Goal: Task Accomplishment & Management: Manage account settings

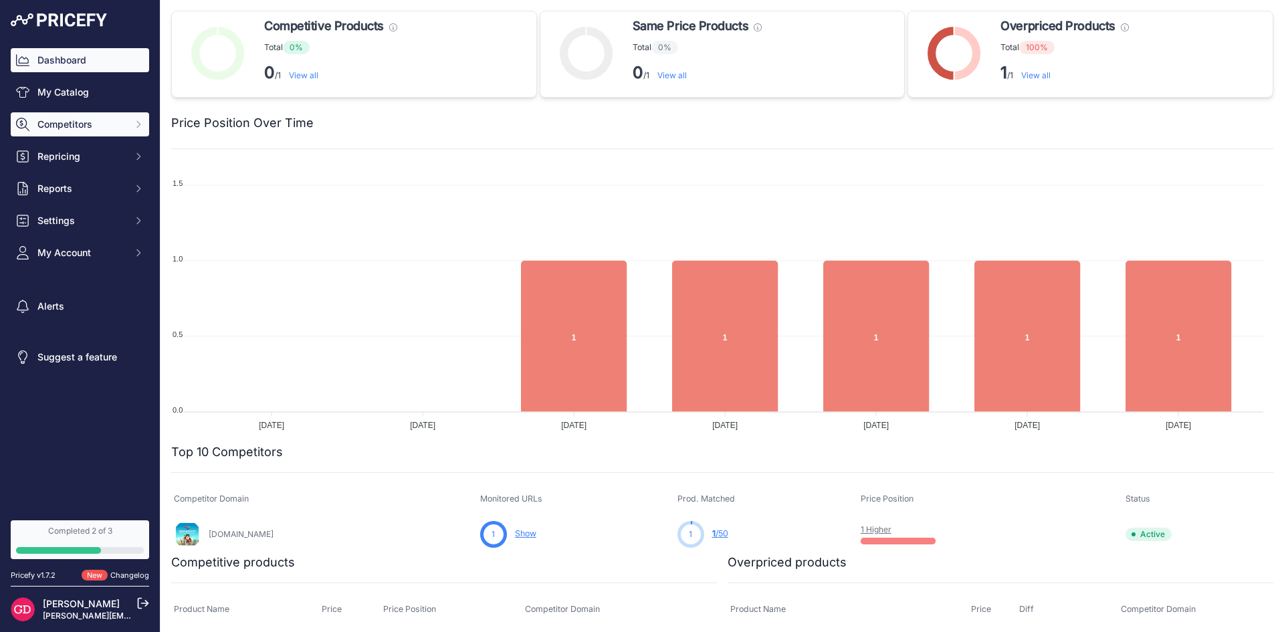
click at [90, 130] on span "Competitors" at bounding box center [81, 124] width 88 height 13
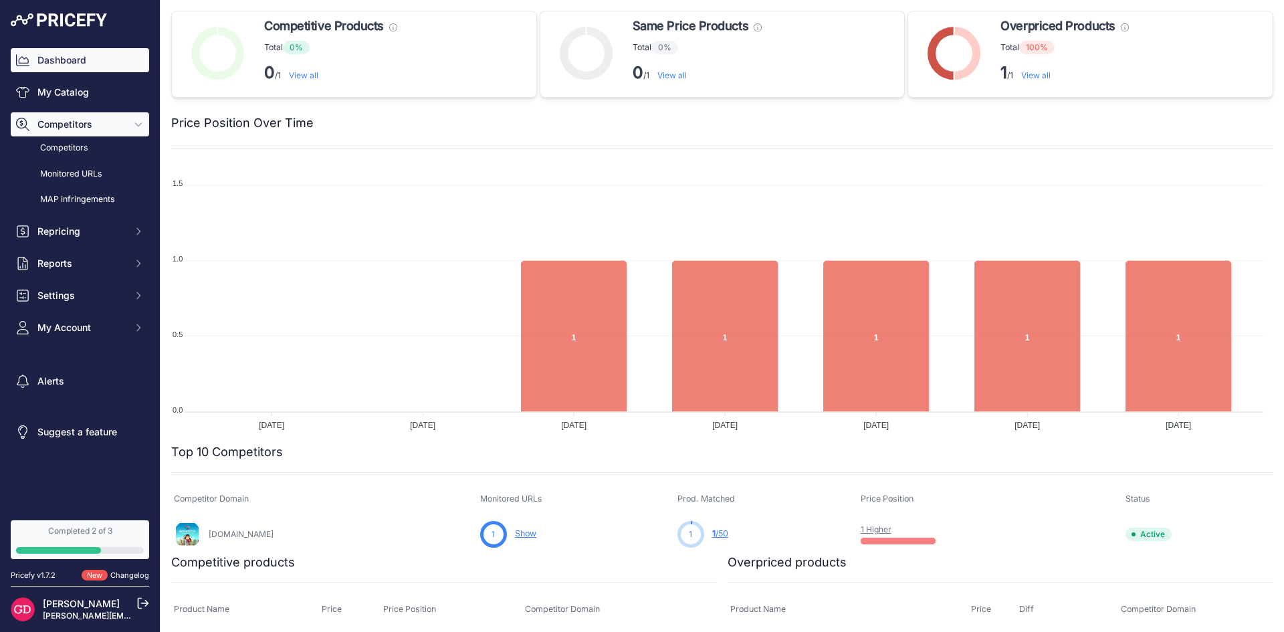
click at [90, 130] on span "Competitors" at bounding box center [81, 124] width 88 height 13
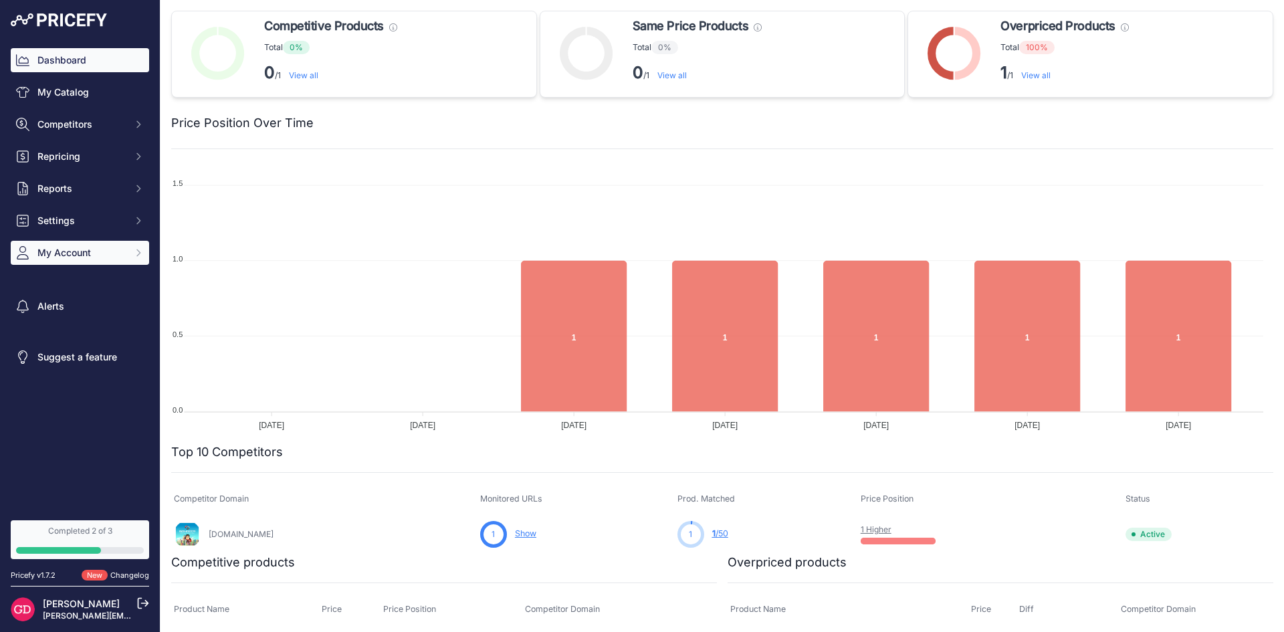
click at [74, 253] on span "My Account" at bounding box center [81, 252] width 88 height 13
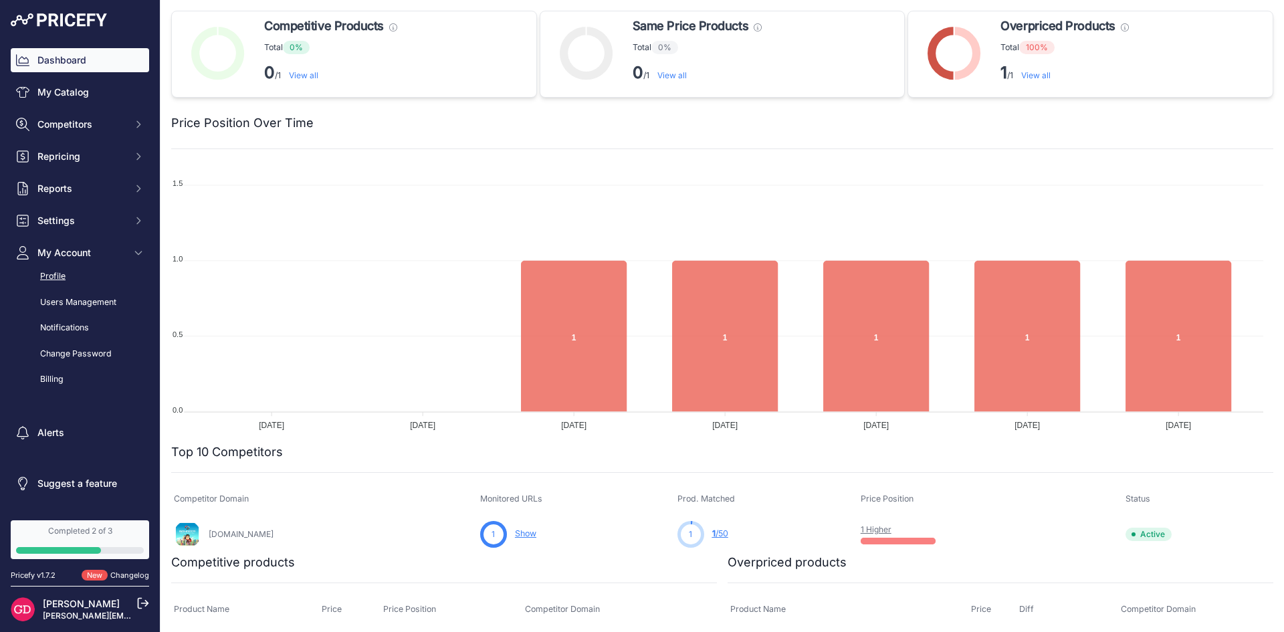
click at [62, 273] on link "Profile" at bounding box center [80, 276] width 138 height 23
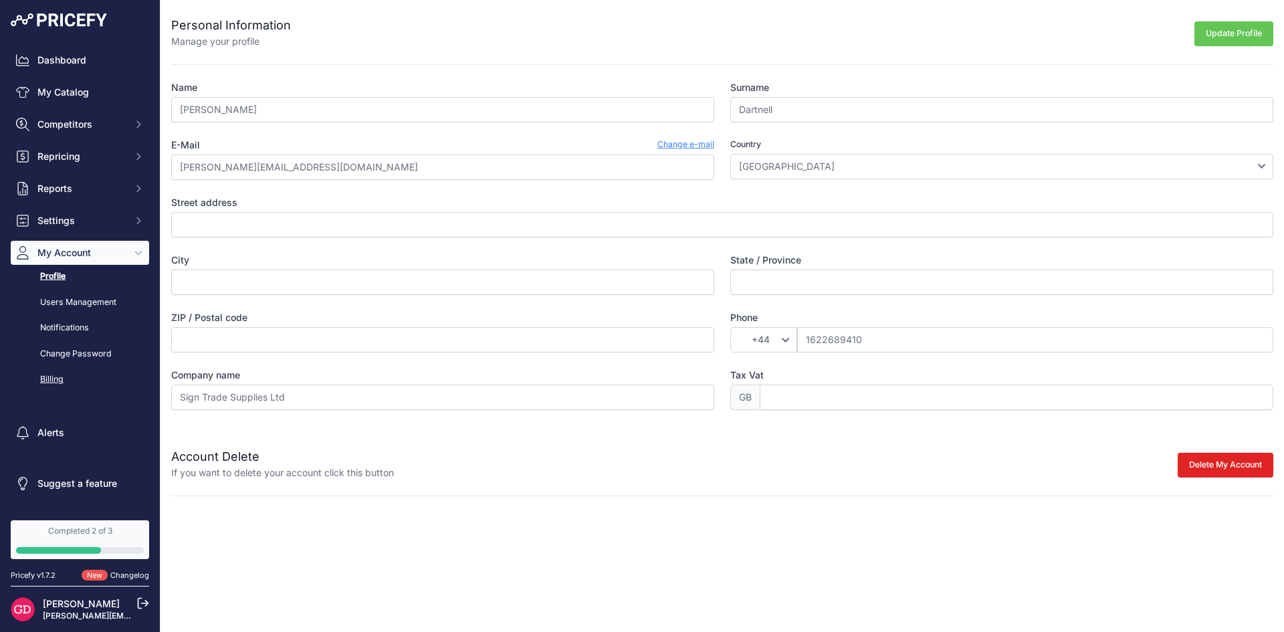
click at [51, 381] on link "Billing" at bounding box center [80, 379] width 138 height 23
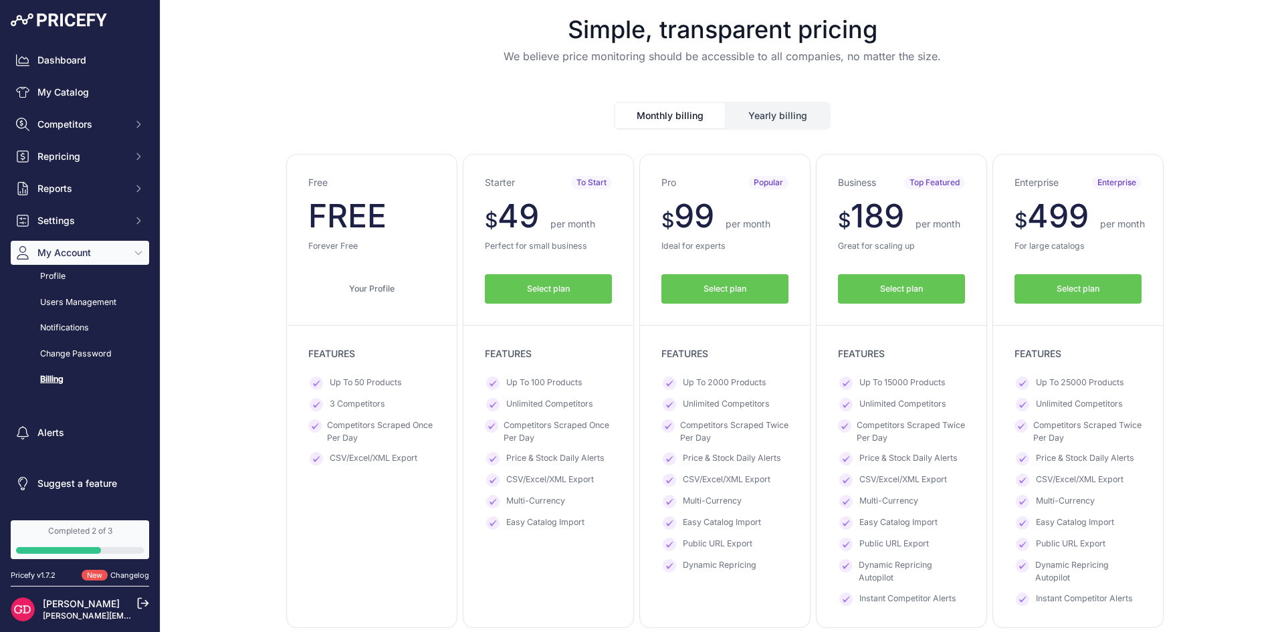
click at [245, 213] on div "Free $ 0 $ 0 per month $ 0" at bounding box center [722, 391] width 1102 height 474
click at [776, 81] on div "Monthly billing Yearly billing" at bounding box center [722, 104] width 1102 height 49
